Goal: Task Accomplishment & Management: Use online tool/utility

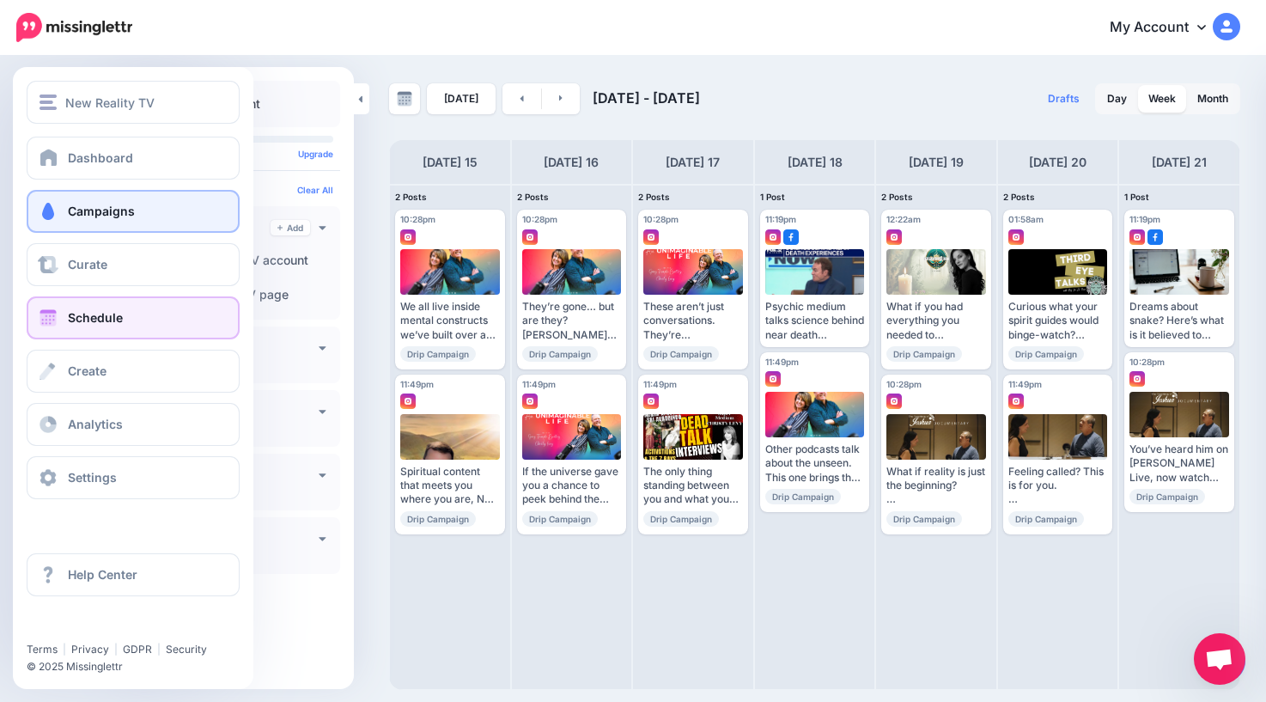
click at [91, 211] on span "Campaigns" at bounding box center [101, 211] width 67 height 15
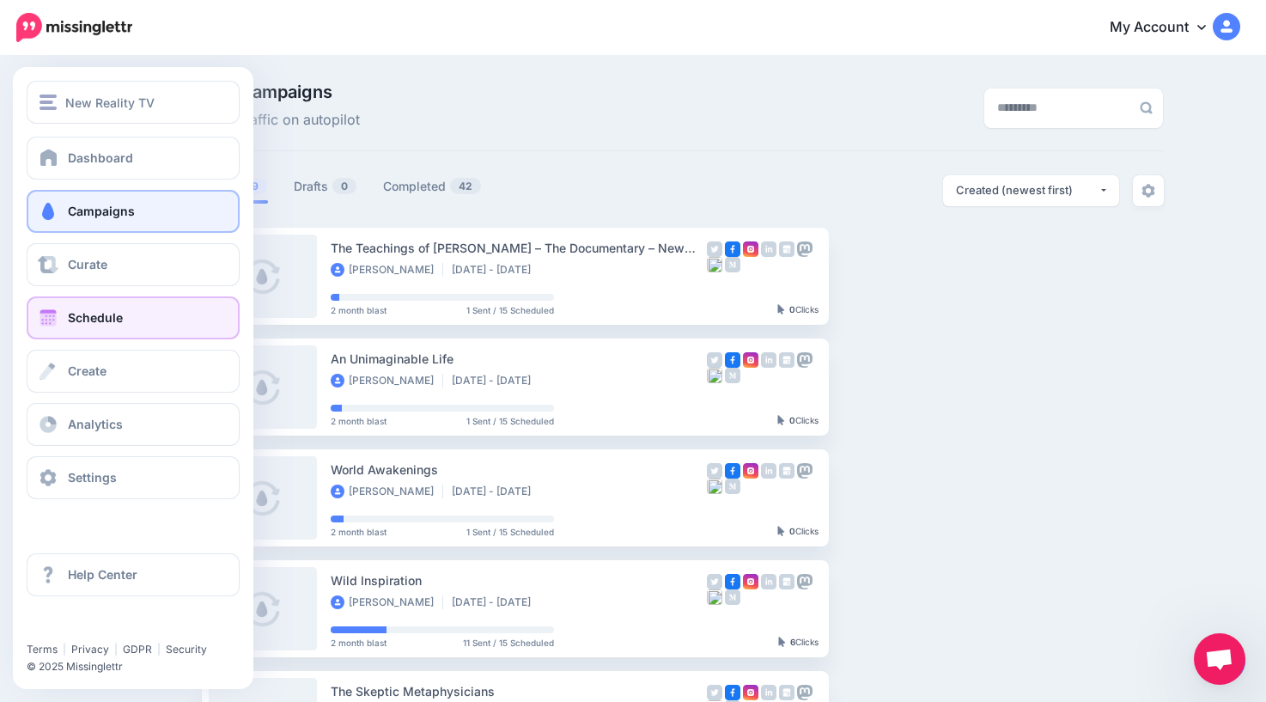
click at [68, 322] on span "Schedule" at bounding box center [95, 317] width 55 height 15
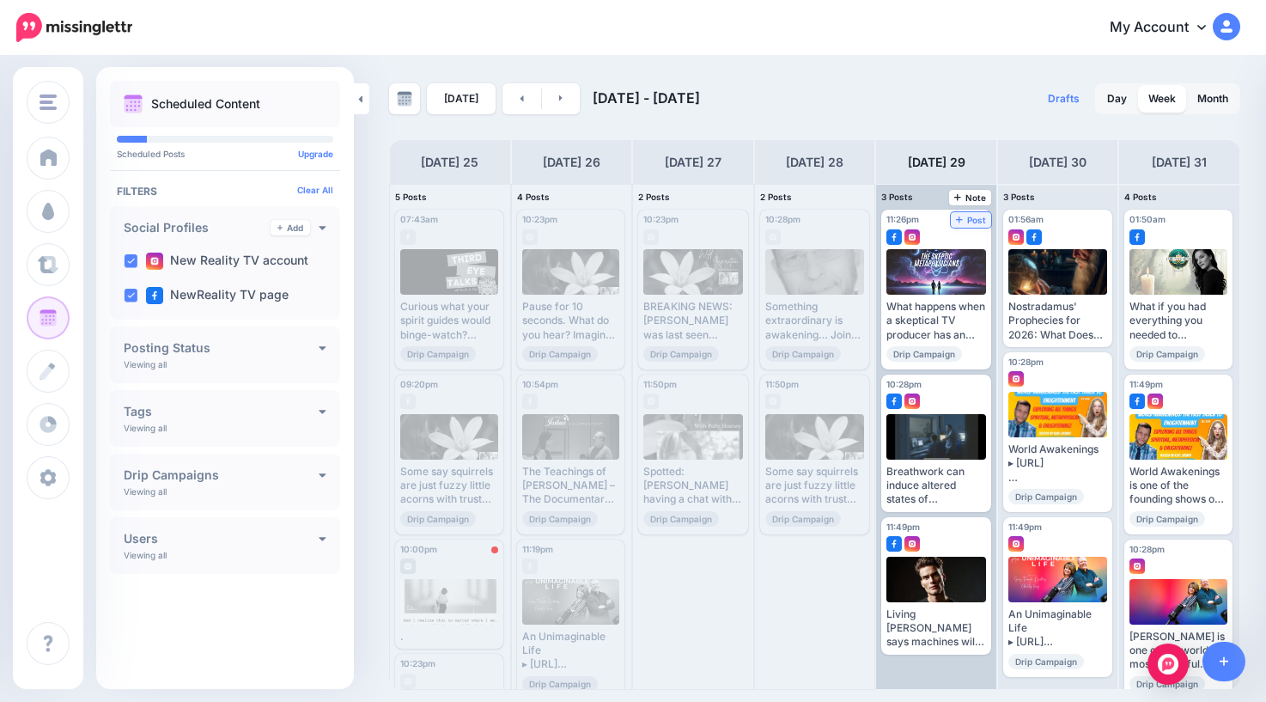
click at [980, 219] on span "Post" at bounding box center [971, 220] width 30 height 9
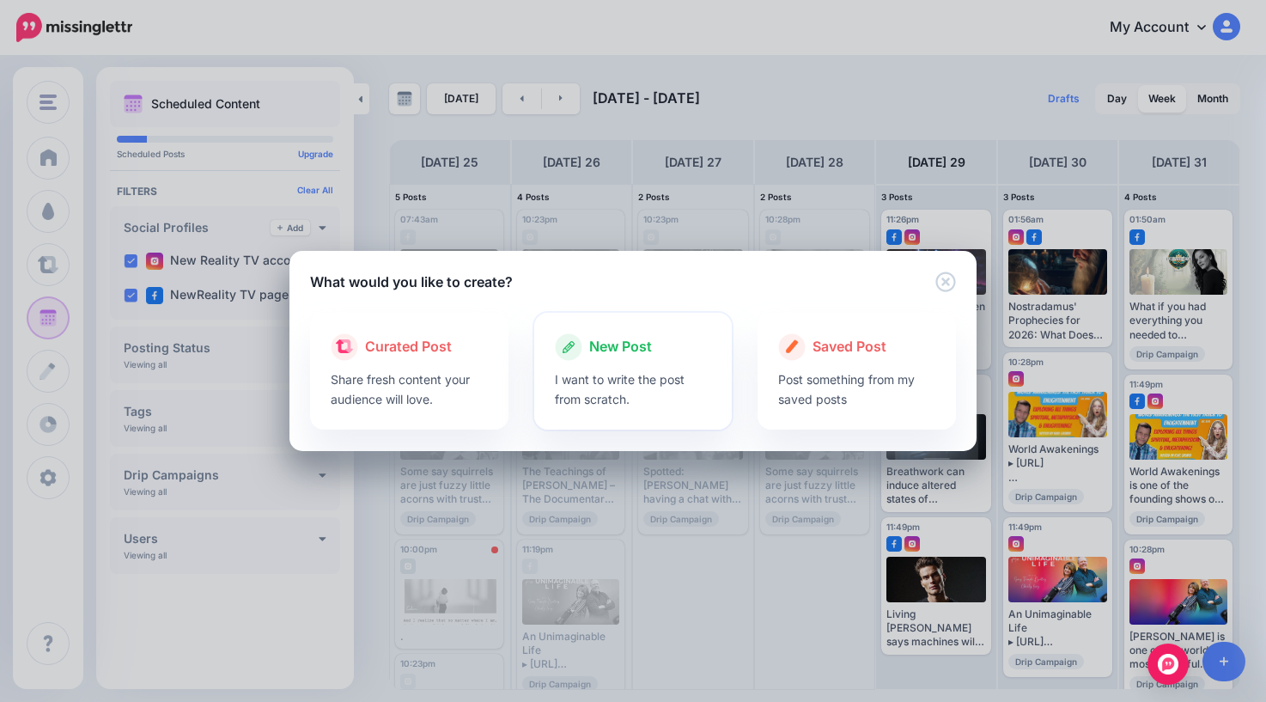
click at [616, 346] on span "New Post" at bounding box center [620, 347] width 63 height 22
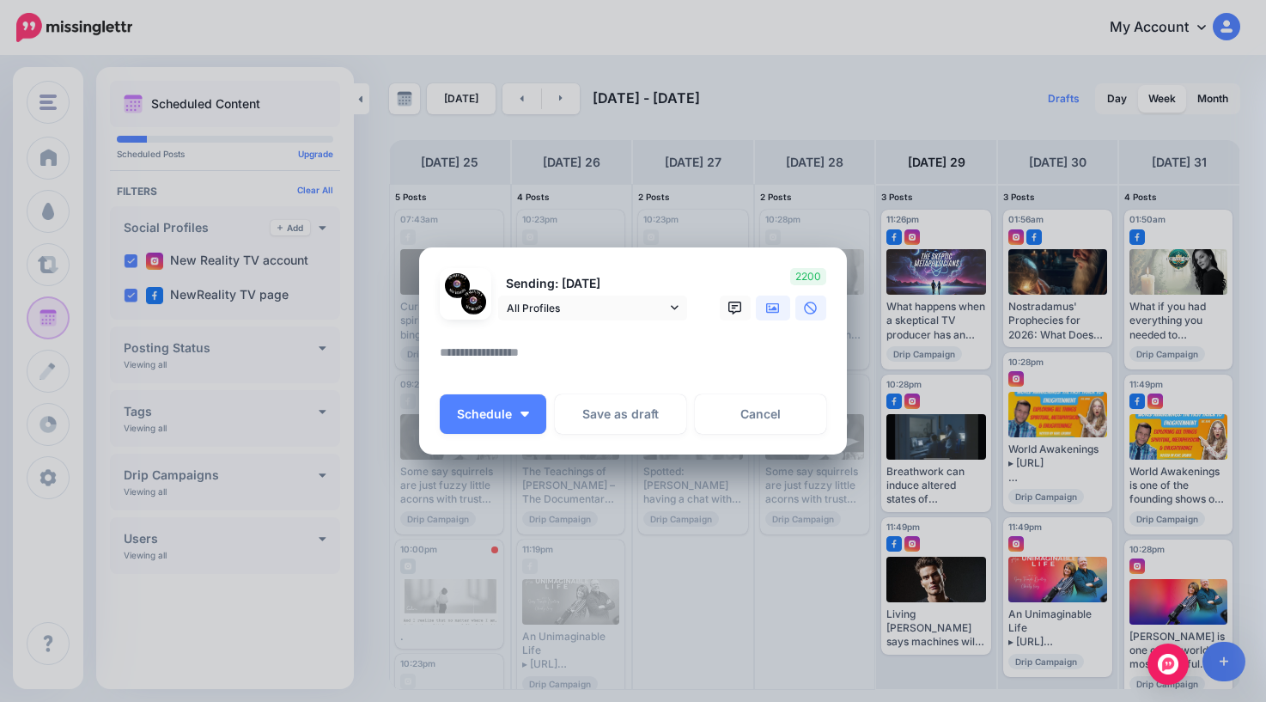
click at [769, 314] on icon at bounding box center [773, 309] width 14 height 14
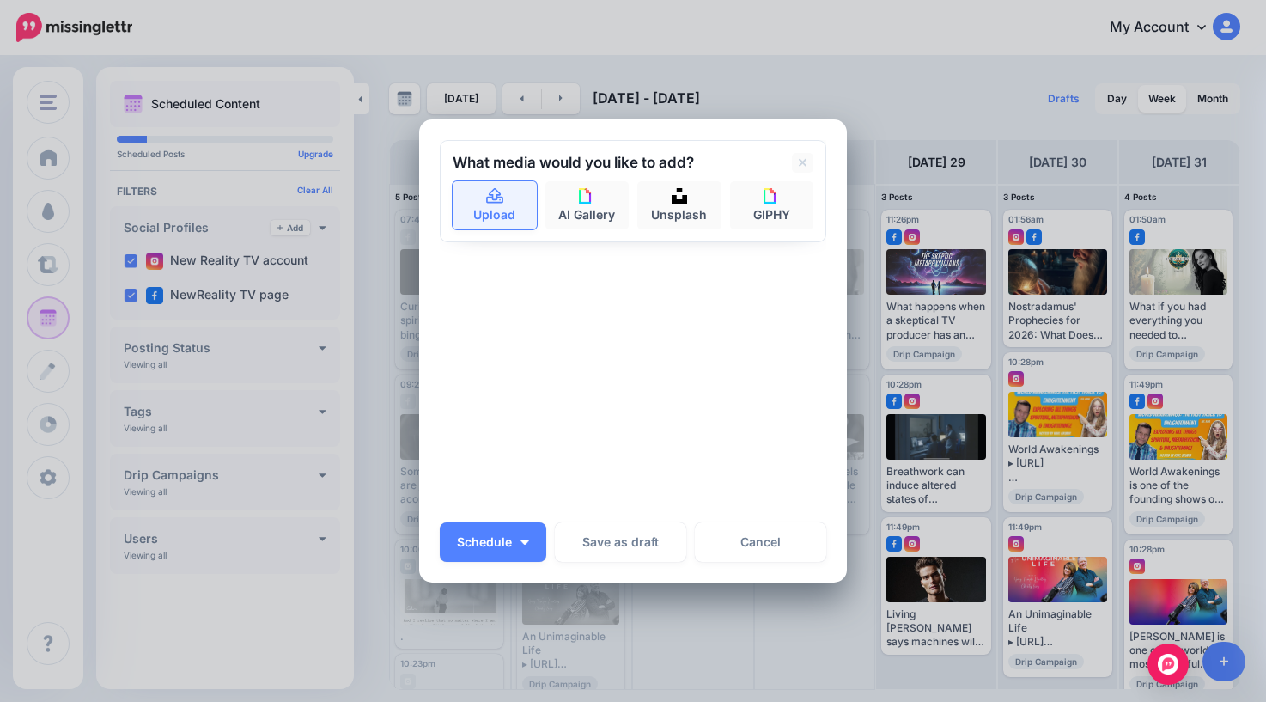
click at [497, 200] on icon at bounding box center [495, 196] width 20 height 15
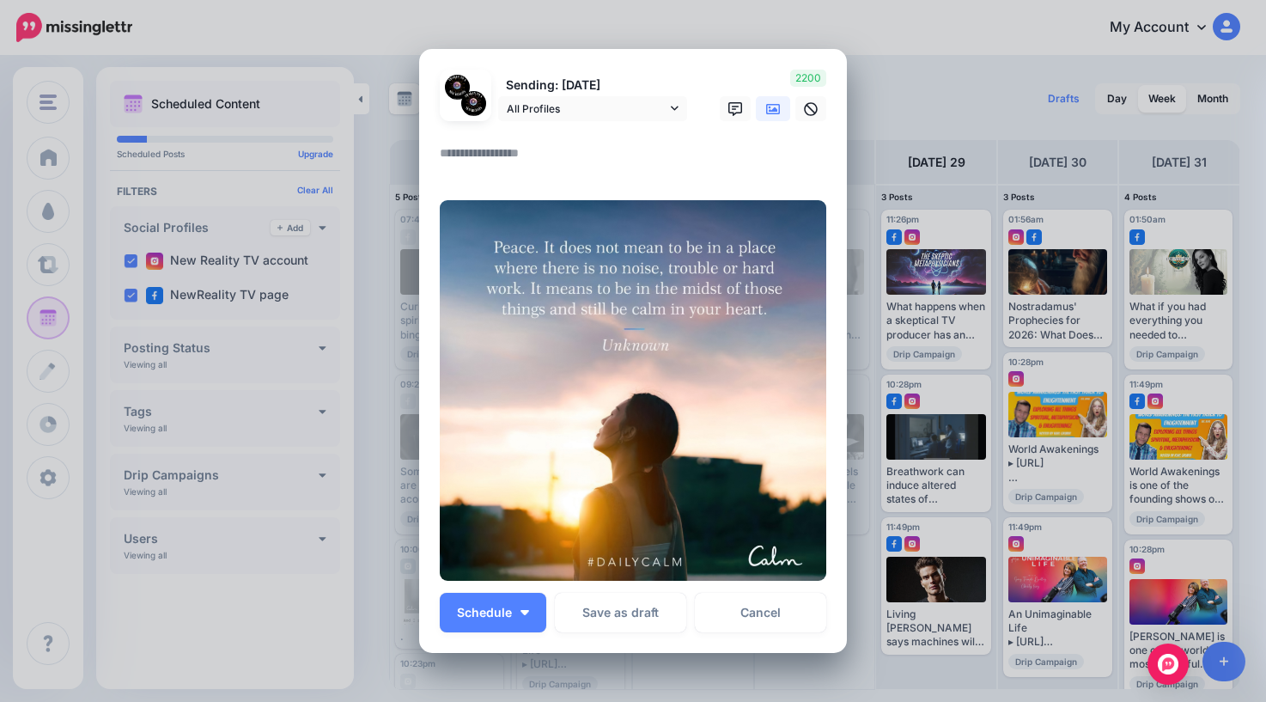
click at [535, 145] on textarea at bounding box center [637, 160] width 395 height 34
type textarea "*"
click at [499, 618] on span "Schedule" at bounding box center [484, 613] width 55 height 12
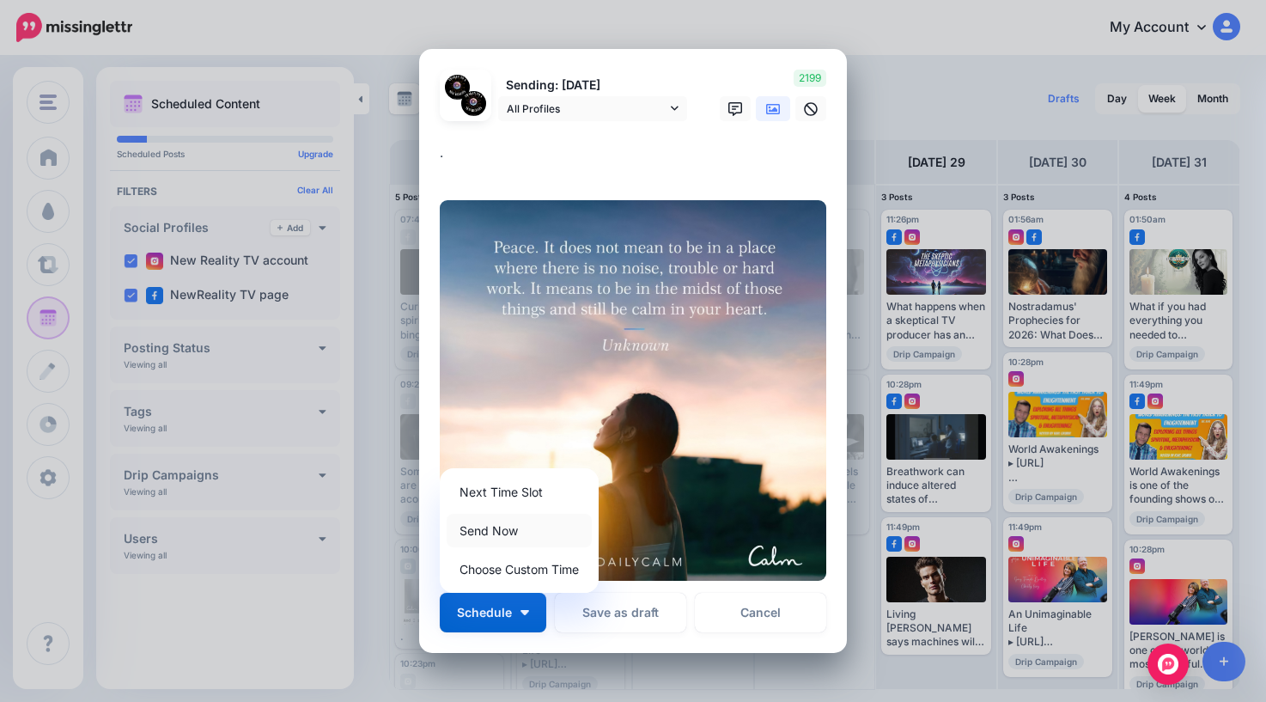
click at [514, 532] on link "Send Now" at bounding box center [519, 531] width 145 height 34
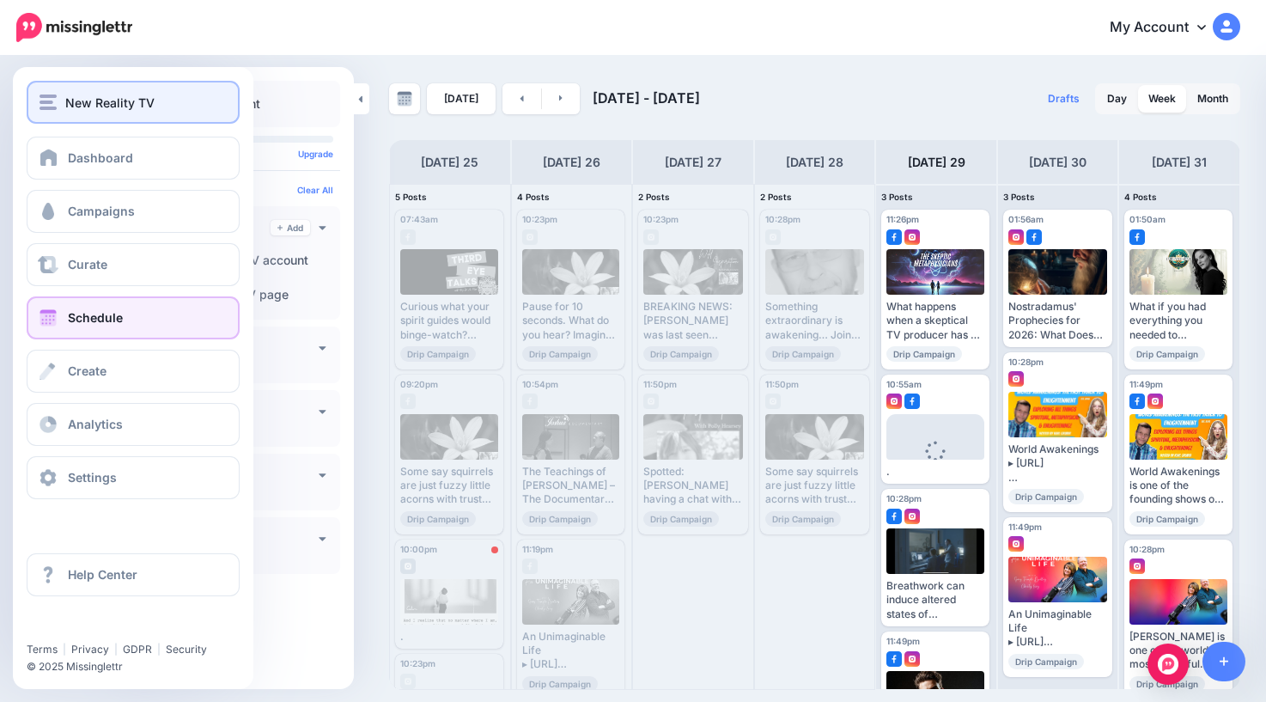
click at [103, 112] on button "New Reality TV" at bounding box center [133, 102] width 213 height 43
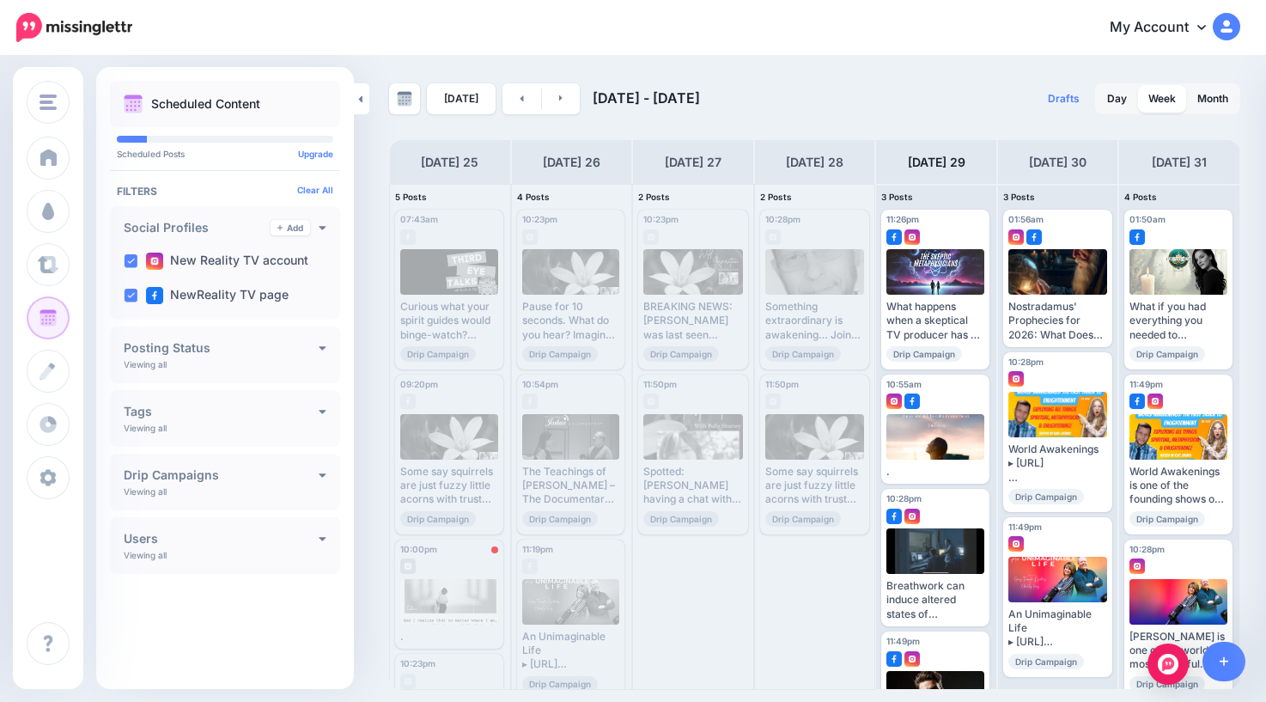
click at [181, 30] on div "My Account Dashboard My Account Billing Facebook Community Help Center Logout" at bounding box center [697, 28] width 1087 height 42
